Goal: Complete application form

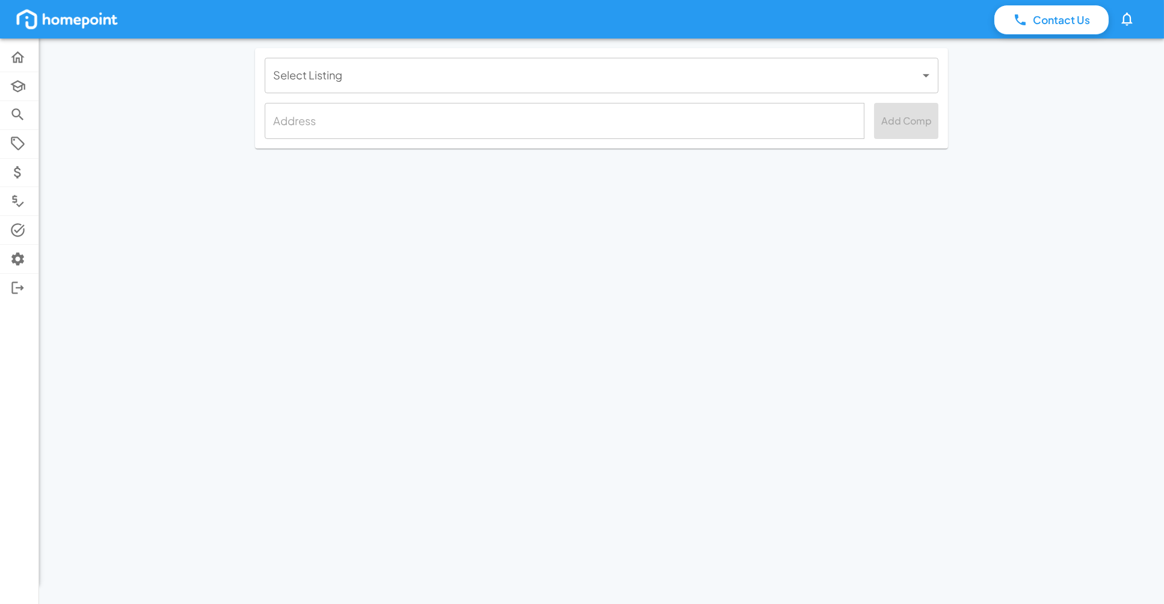
click at [550, 88] on body "Contact Us 0 Home Academy Browse Properties Selling Buyer Offers Comps Tasks Se…" at bounding box center [582, 302] width 1164 height 604
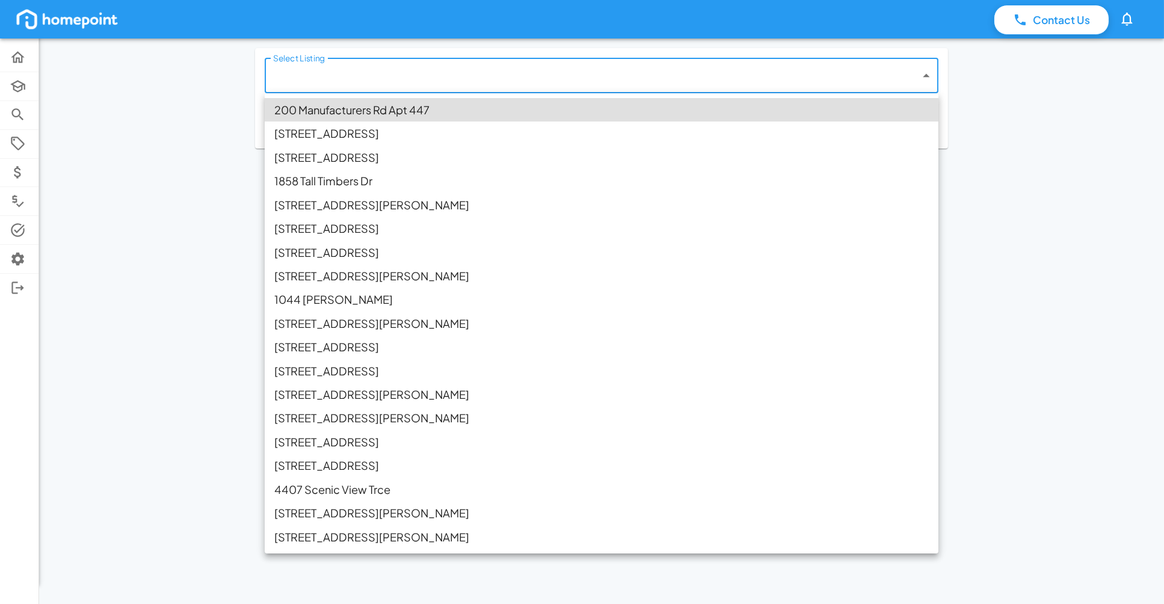
click at [386, 441] on li "[STREET_ADDRESS]" at bounding box center [602, 441] width 674 height 23
type input "**********"
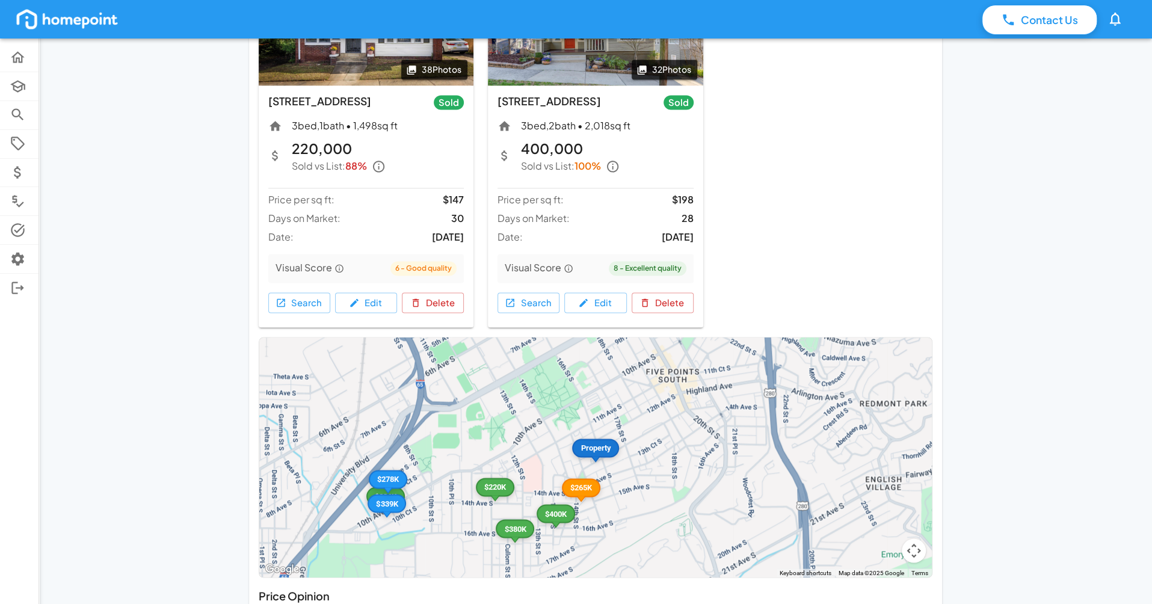
scroll to position [1545, 0]
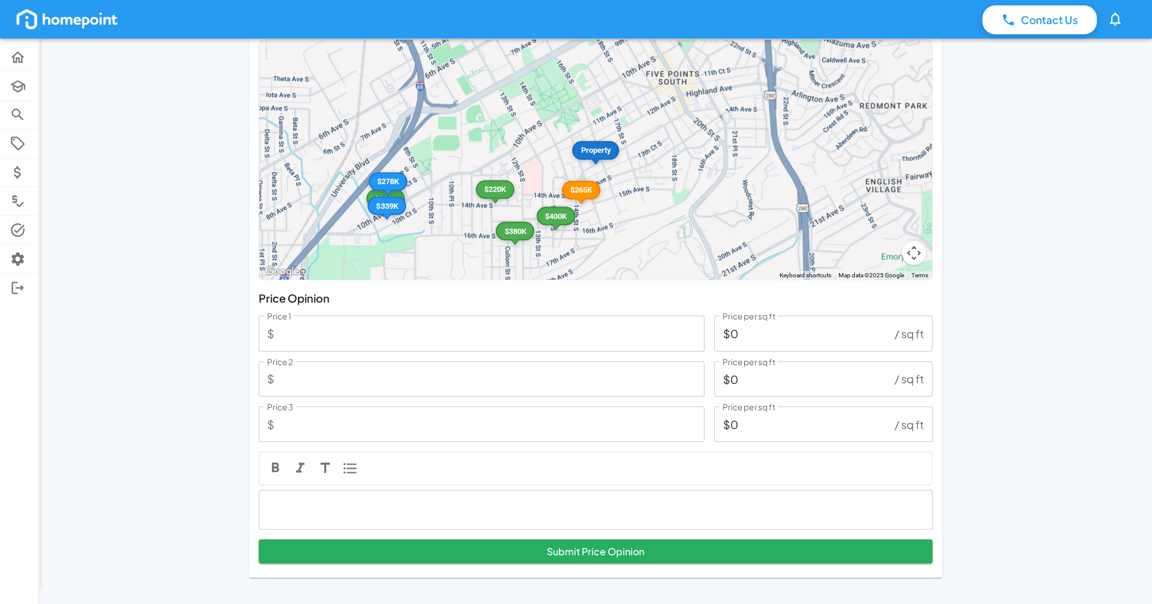
click at [413, 501] on p at bounding box center [595, 509] width 653 height 16
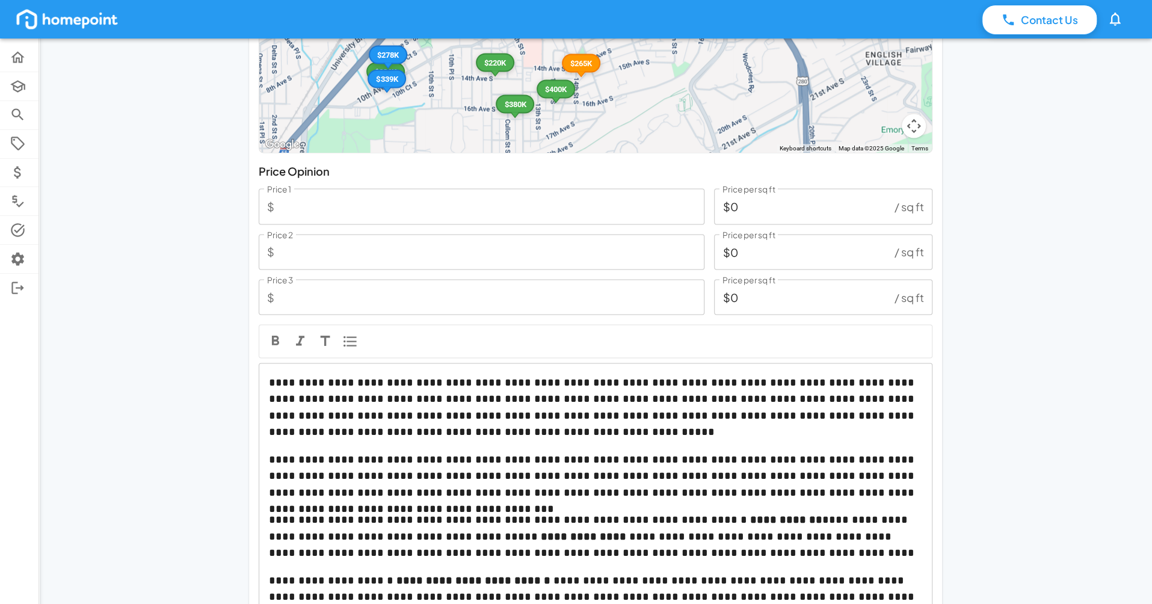
scroll to position [1671, 0]
click at [412, 192] on input "Price 1" at bounding box center [491, 206] width 425 height 35
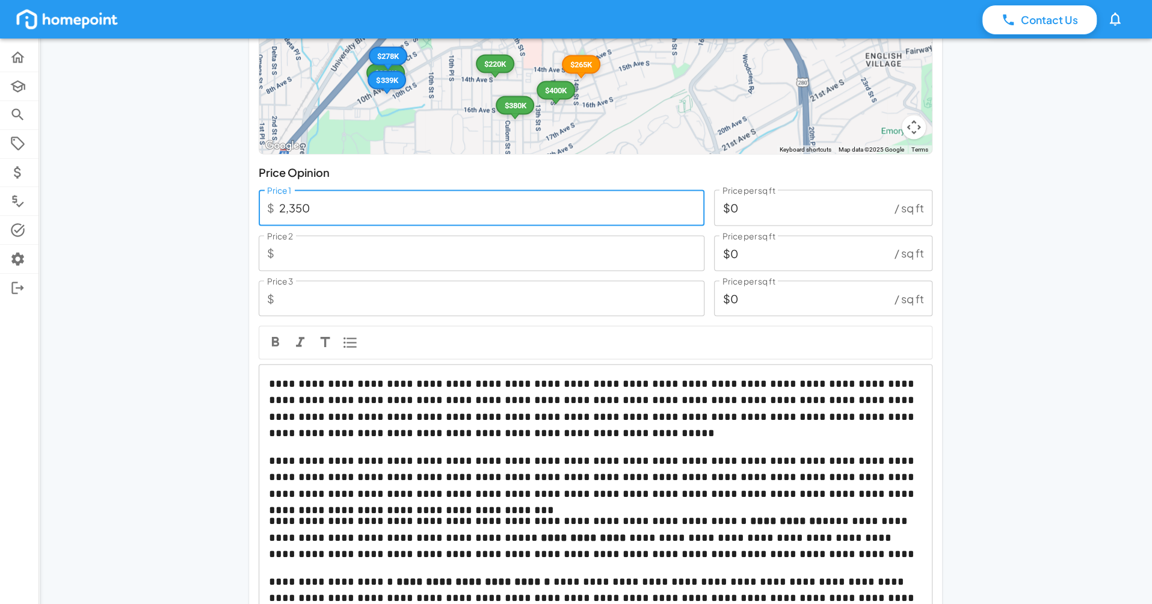
type input "23,500"
type input "$13"
type input "235,000"
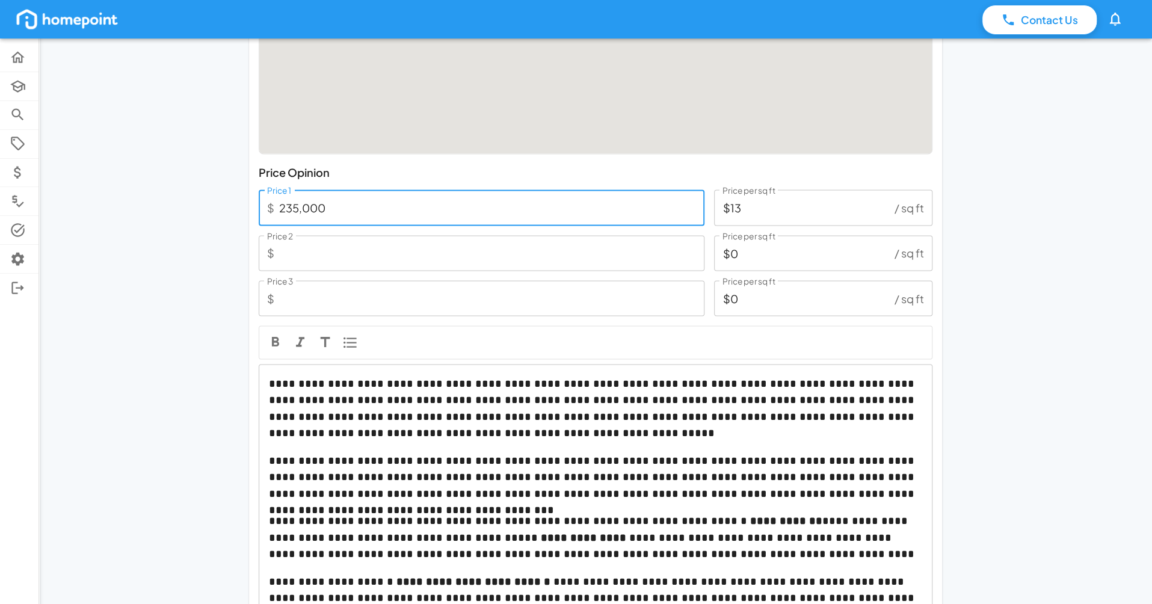
type input "$132"
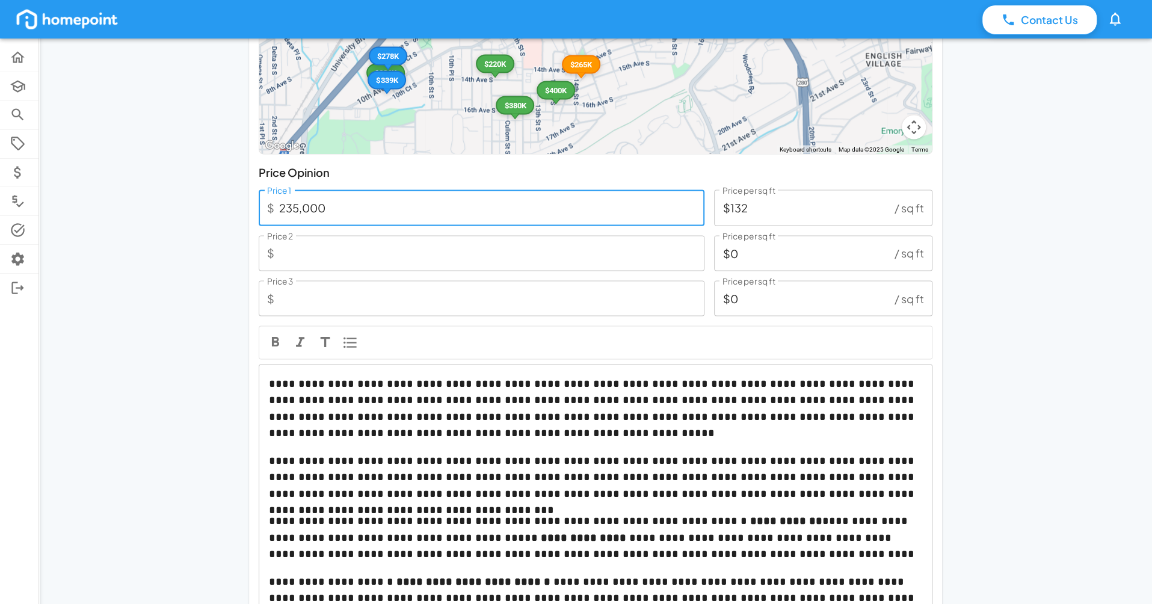
type input "235,000"
click at [384, 253] on input "Price 2" at bounding box center [491, 252] width 425 height 35
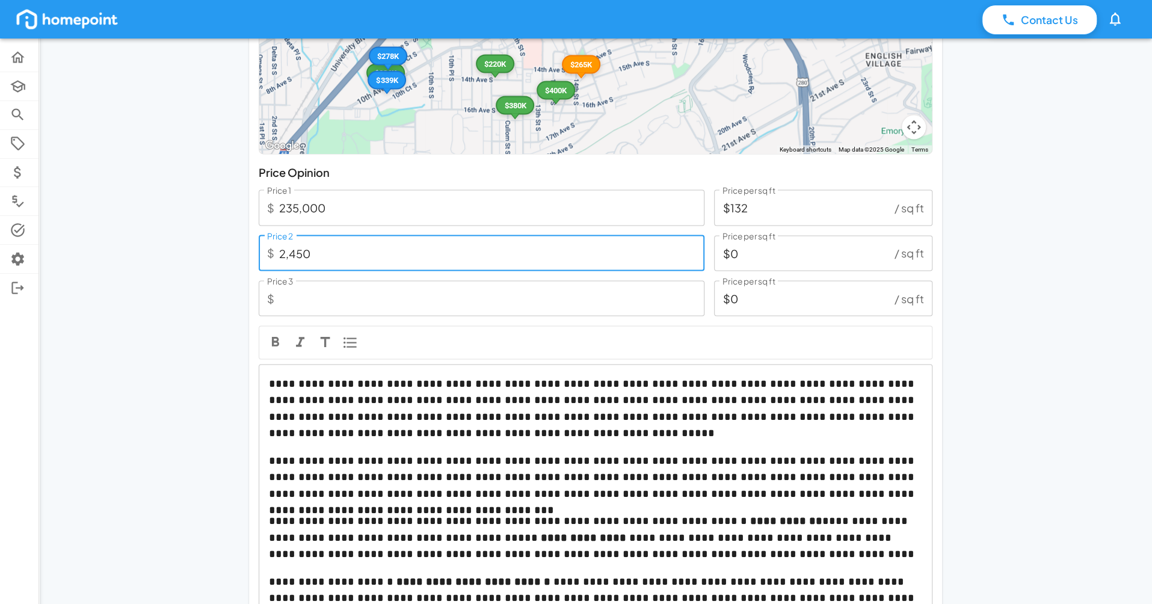
type input "24,500"
type input "$14"
type input "245,000"
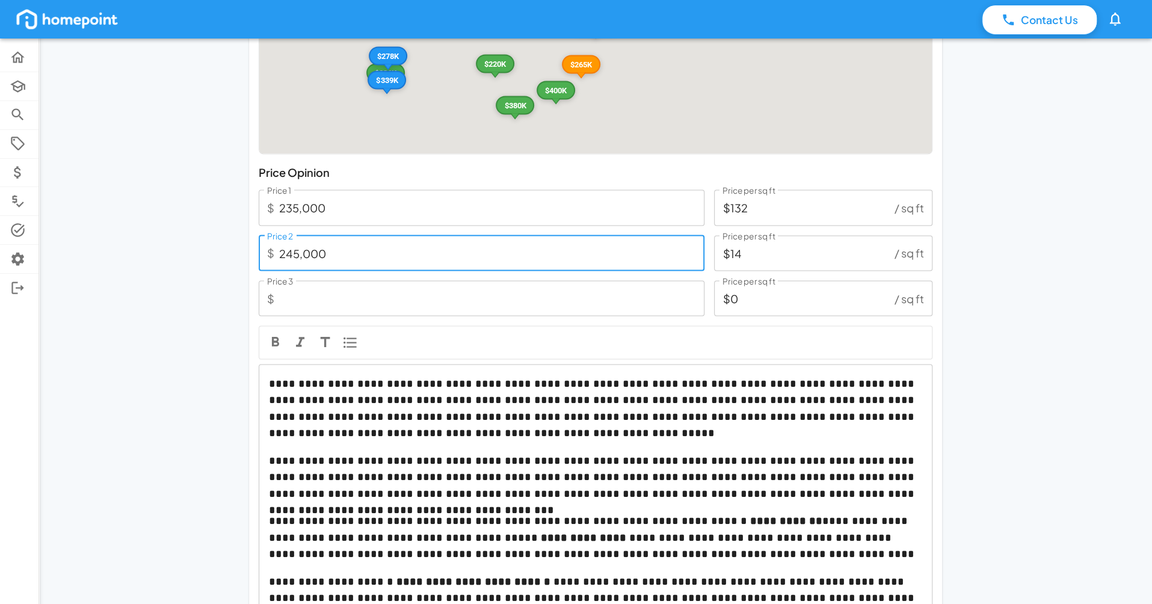
type input "$138"
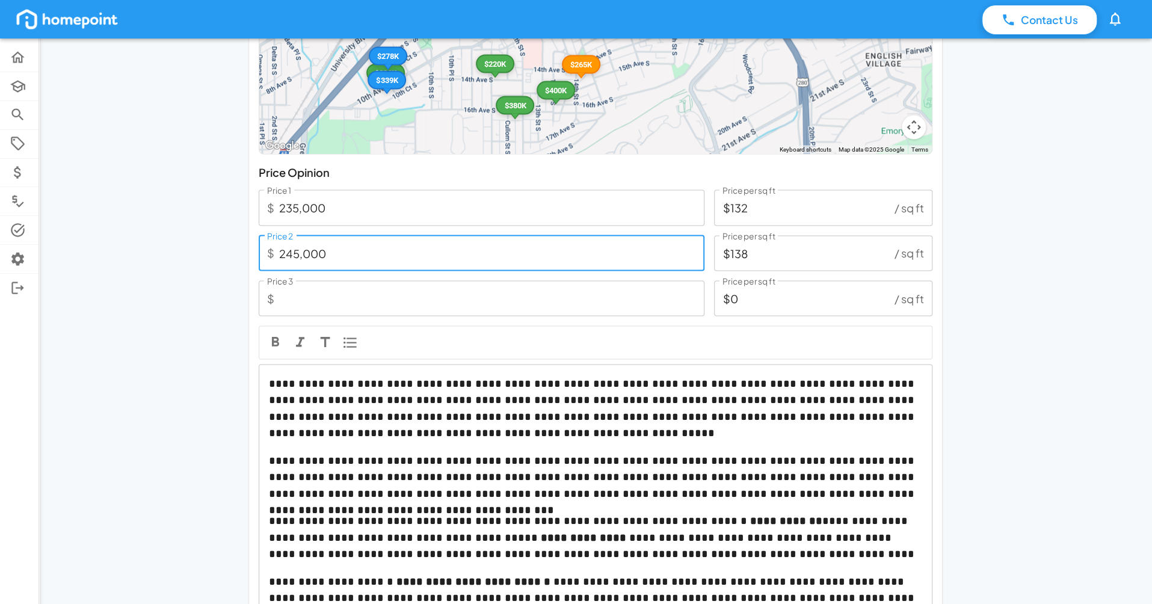
type input "245,000"
click at [362, 299] on input "Price 3" at bounding box center [491, 297] width 425 height 35
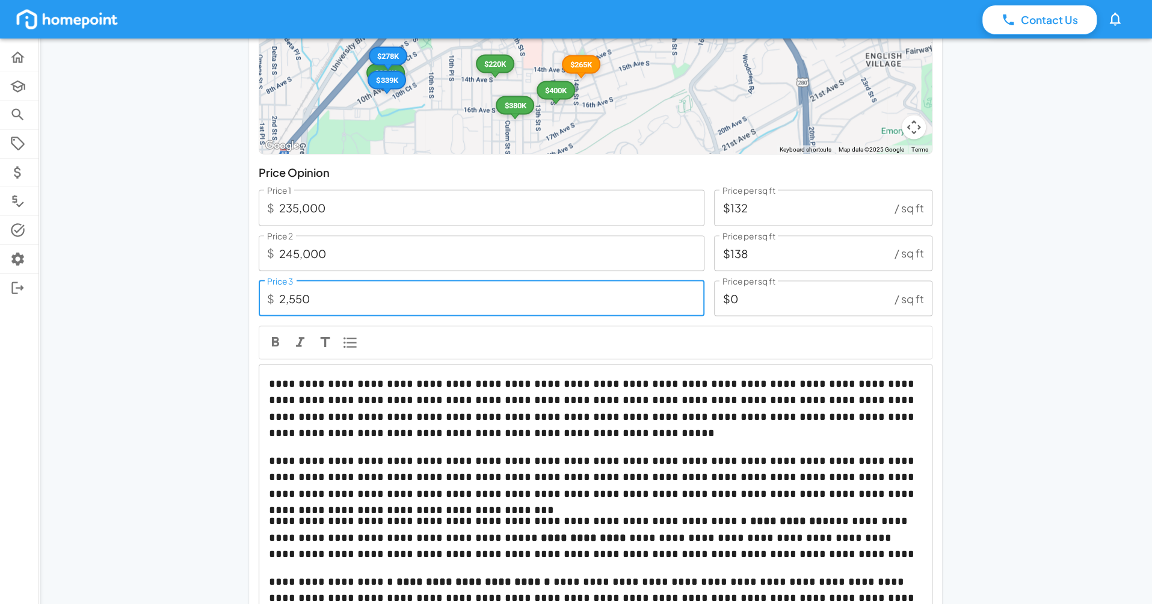
type input "25,500"
type input "$14"
type input "255,000"
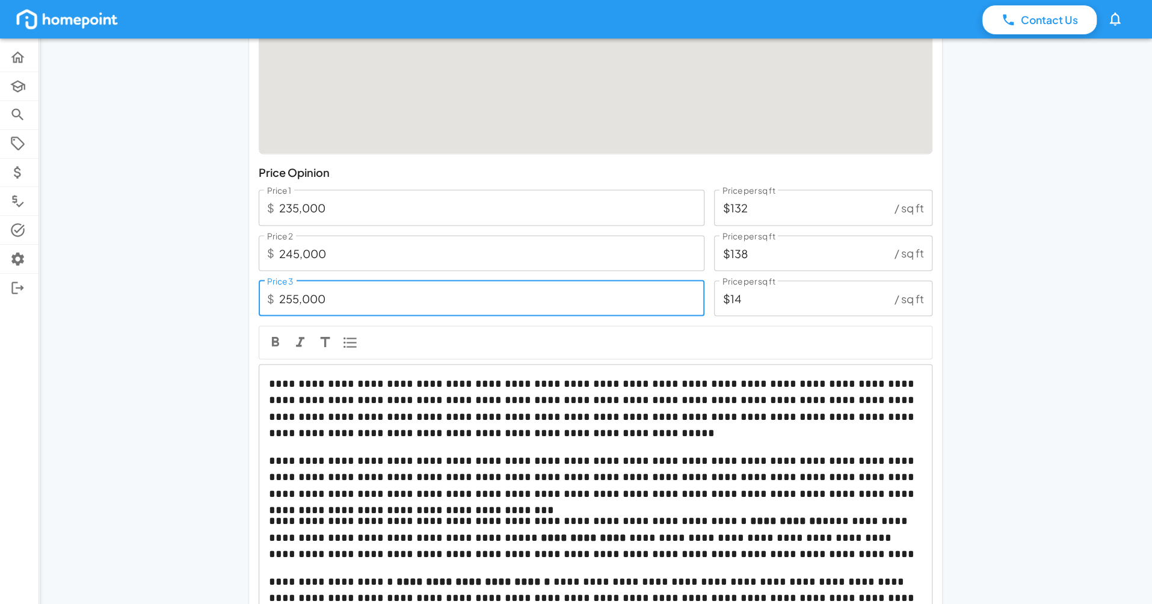
type input "$144"
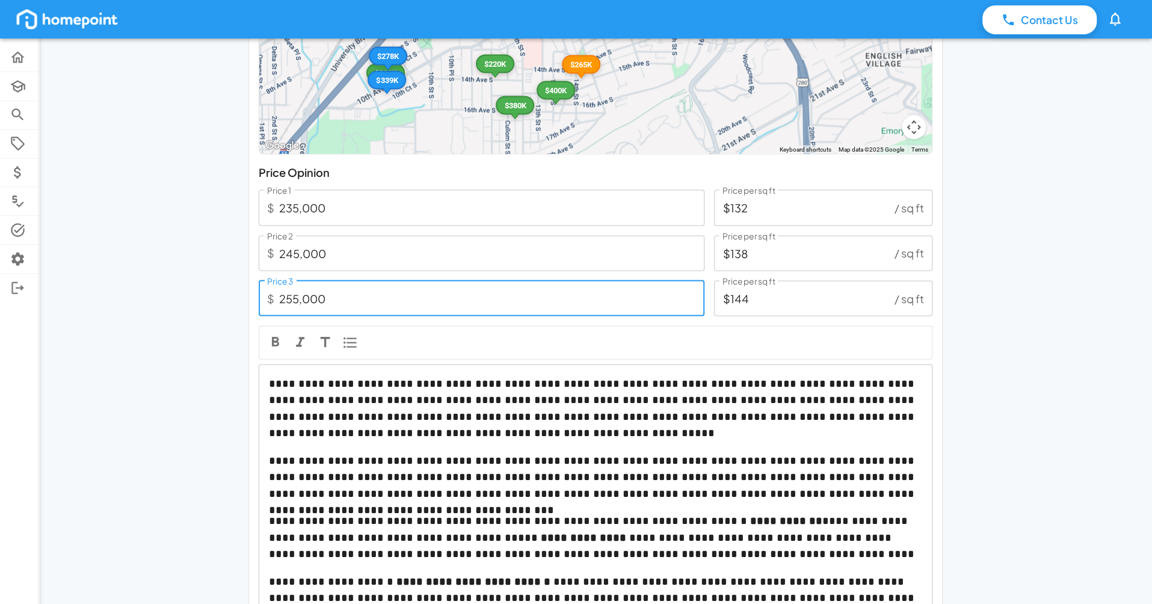
type input "255,000"
click at [818, 422] on p "**********" at bounding box center [595, 408] width 653 height 66
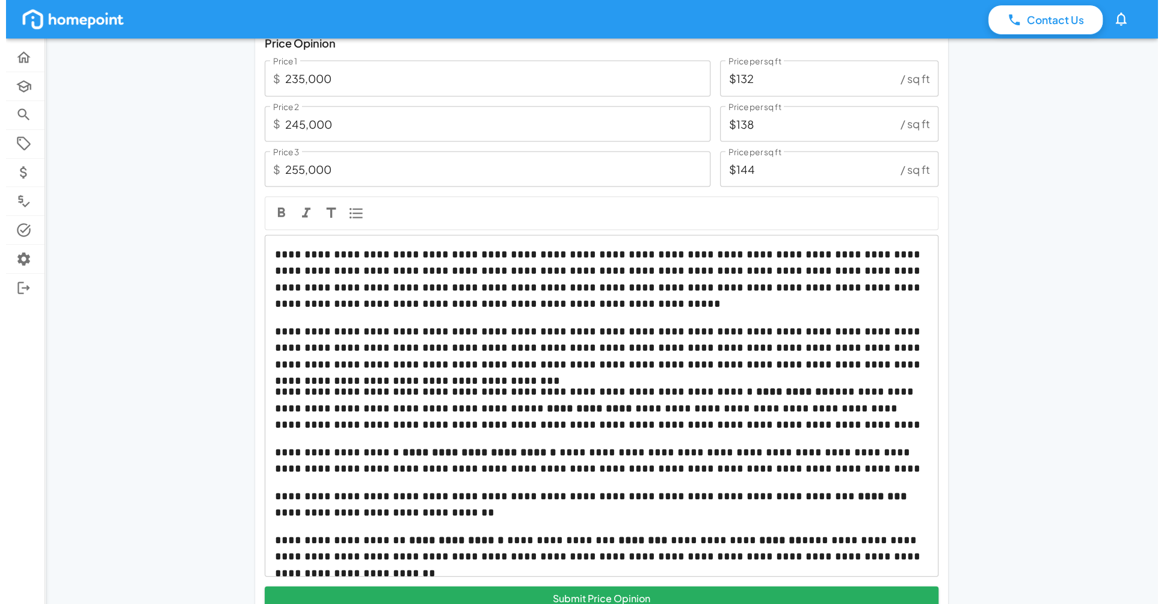
scroll to position [1848, 0]
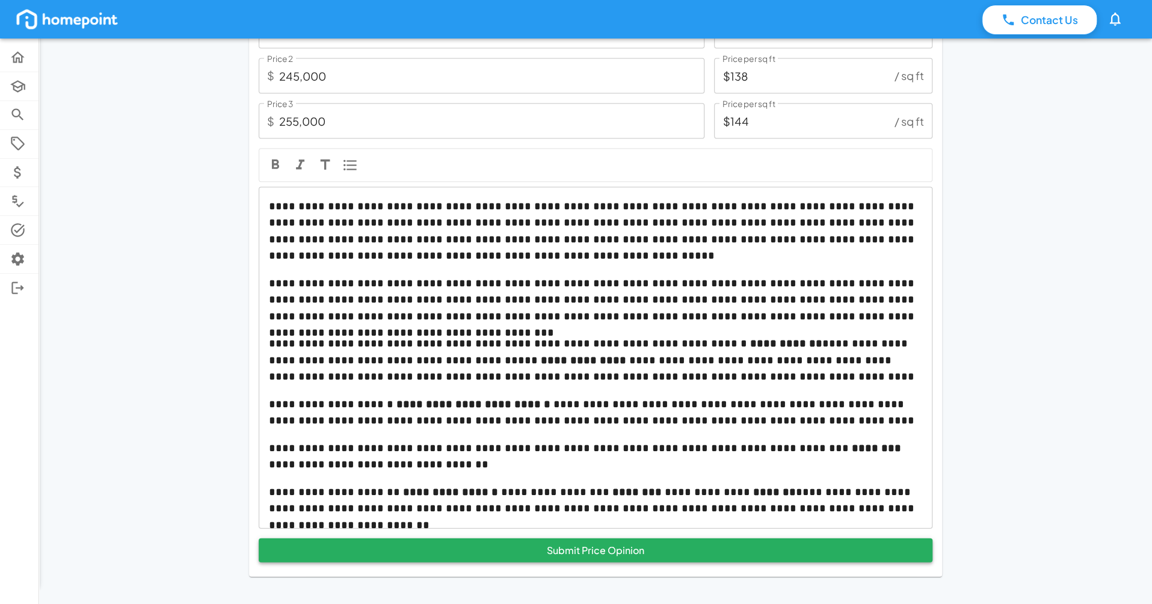
click at [631, 547] on button "Submit Price Opinion" at bounding box center [596, 550] width 674 height 24
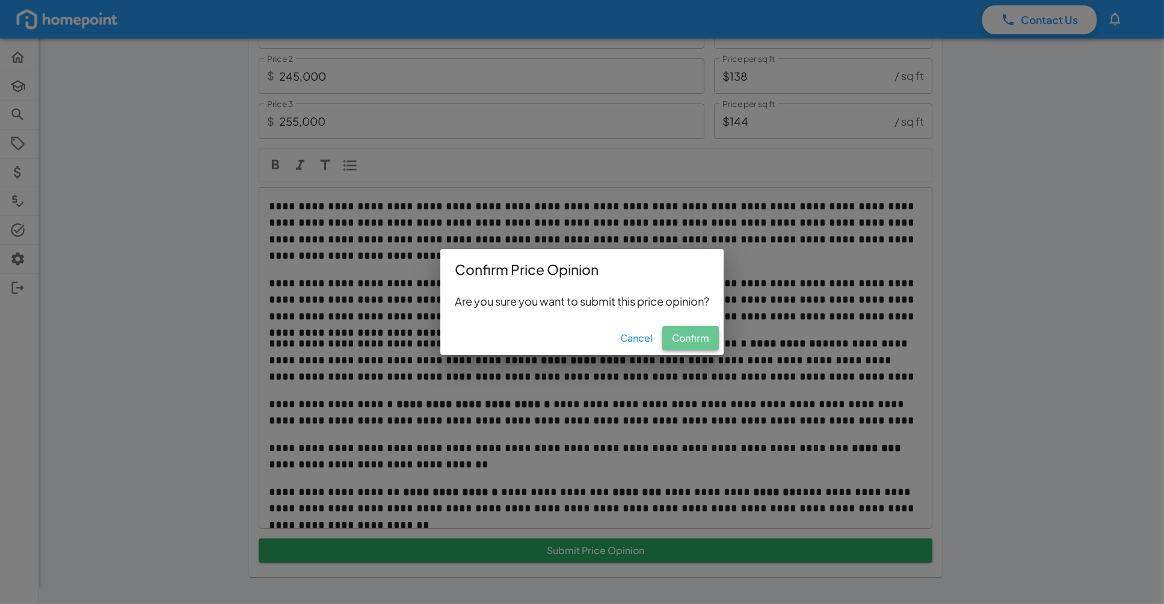
click at [696, 334] on button "Confirm" at bounding box center [690, 338] width 57 height 24
type input "$0"
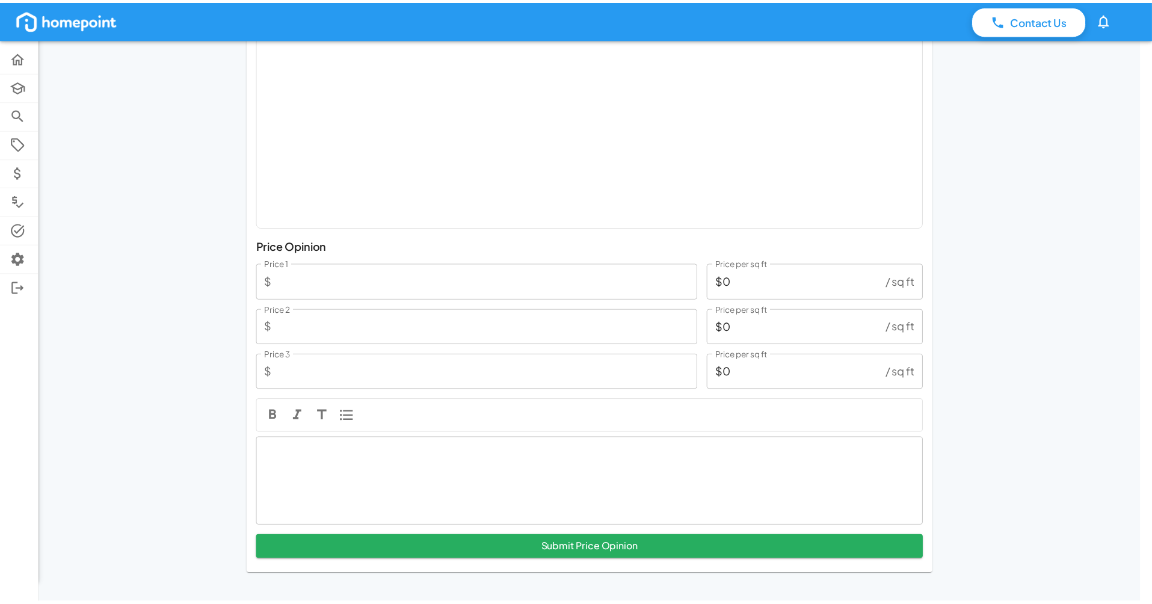
scroll to position [1545, 0]
